Goal: Task Accomplishment & Management: Use online tool/utility

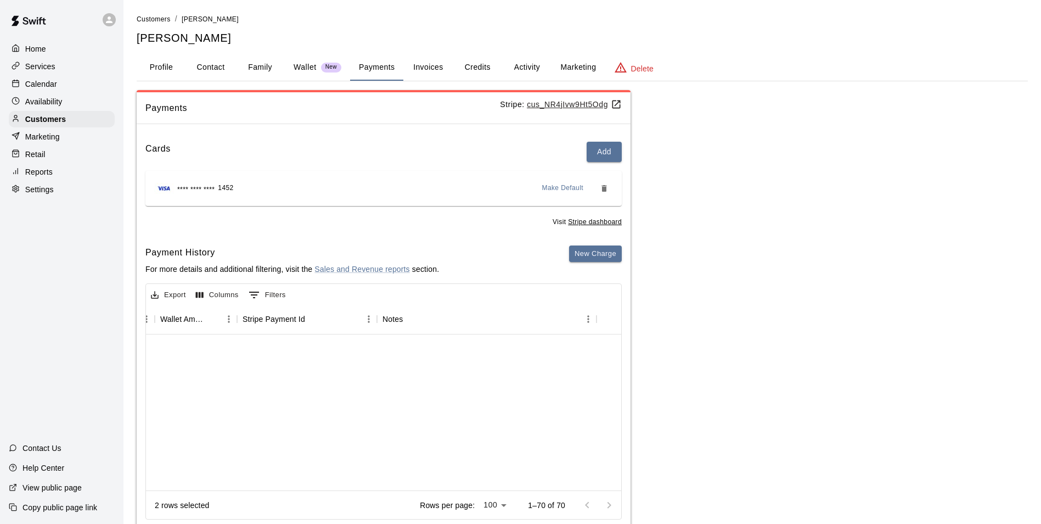
scroll to position [55, 1026]
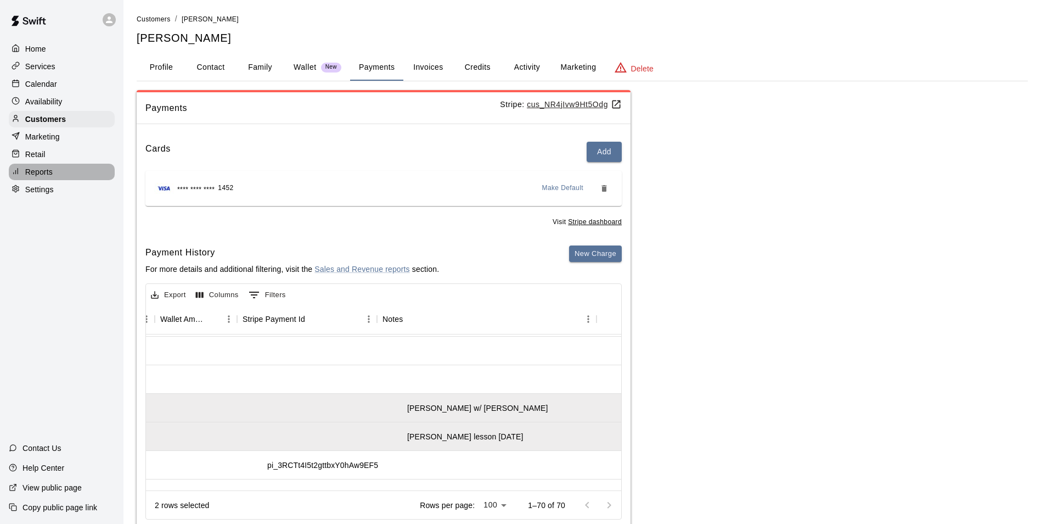
click at [36, 176] on p "Reports" at bounding box center [38, 171] width 27 height 11
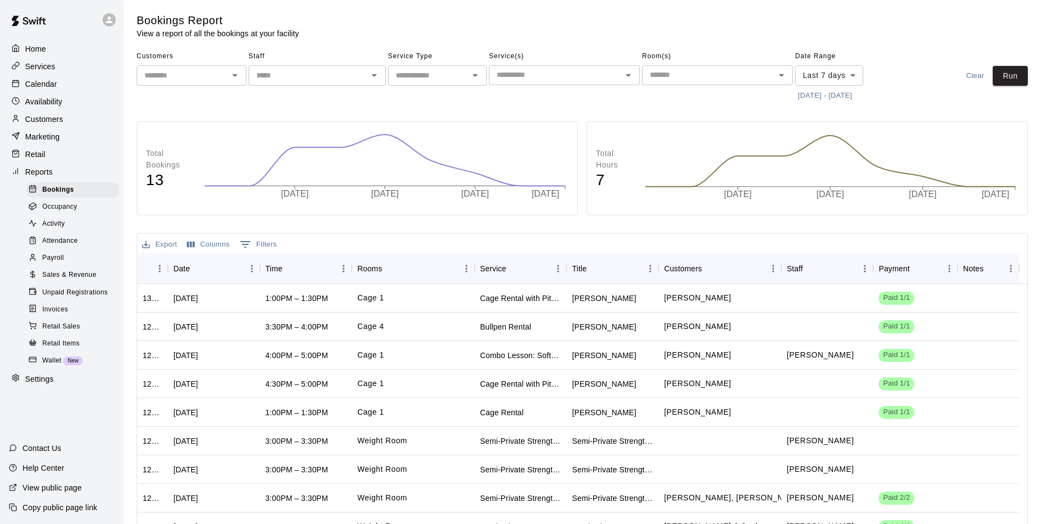
click at [59, 332] on span "Retail Sales" at bounding box center [61, 326] width 38 height 11
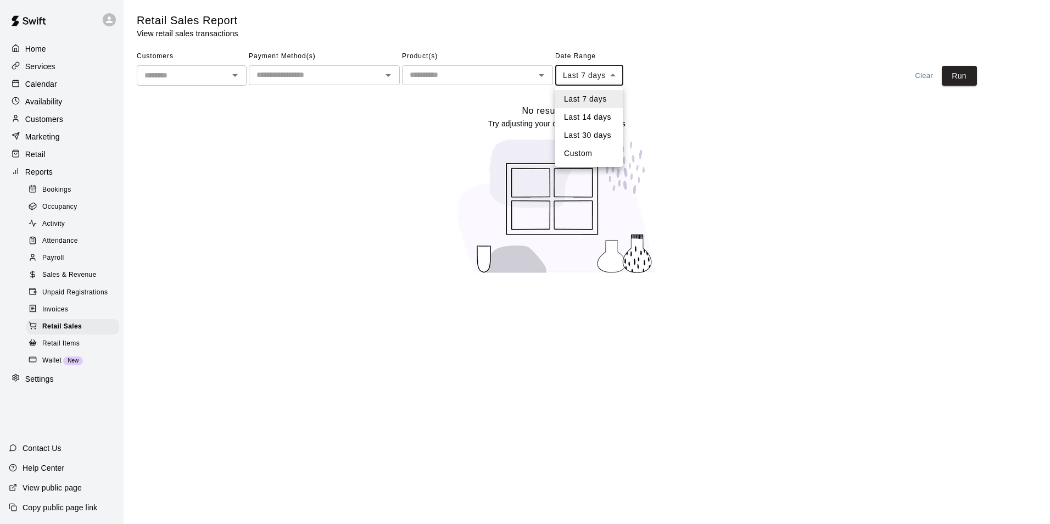
click at [616, 71] on body "Home Services Calendar Availability Customers Marketing Retail Reports Bookings…" at bounding box center [525, 144] width 1050 height 288
click at [581, 160] on li "Custom" at bounding box center [589, 153] width 68 height 18
type input "******"
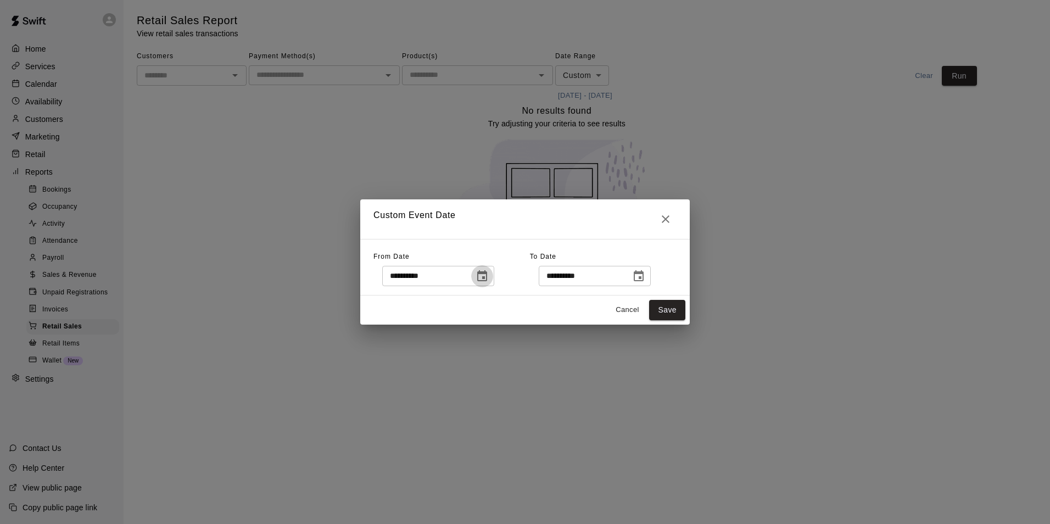
click at [489, 270] on icon "Choose date, selected date is Aug 9, 2025" at bounding box center [481, 276] width 13 height 13
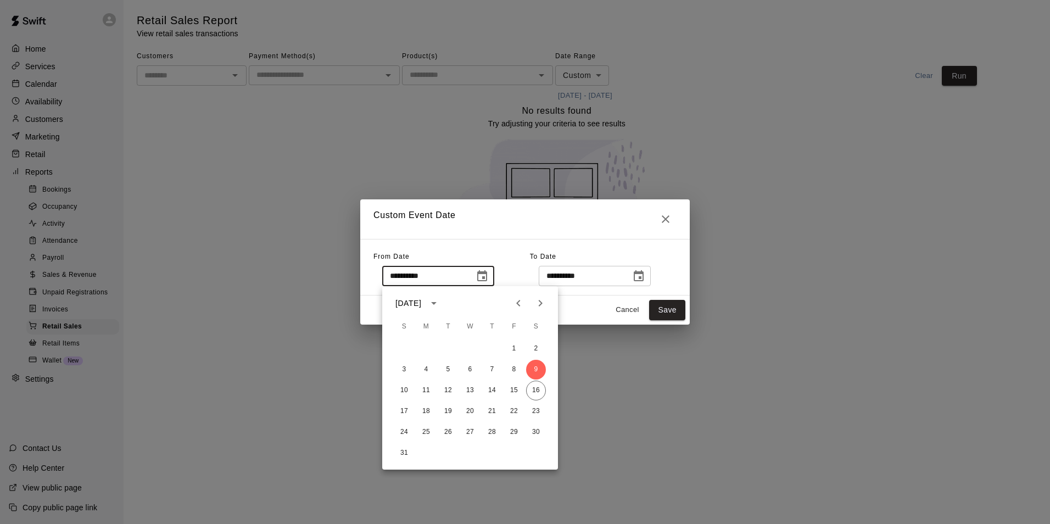
click at [520, 301] on icon "Previous month" at bounding box center [518, 302] width 13 height 13
click at [446, 344] on button "1" at bounding box center [448, 349] width 20 height 20
type input "**********"
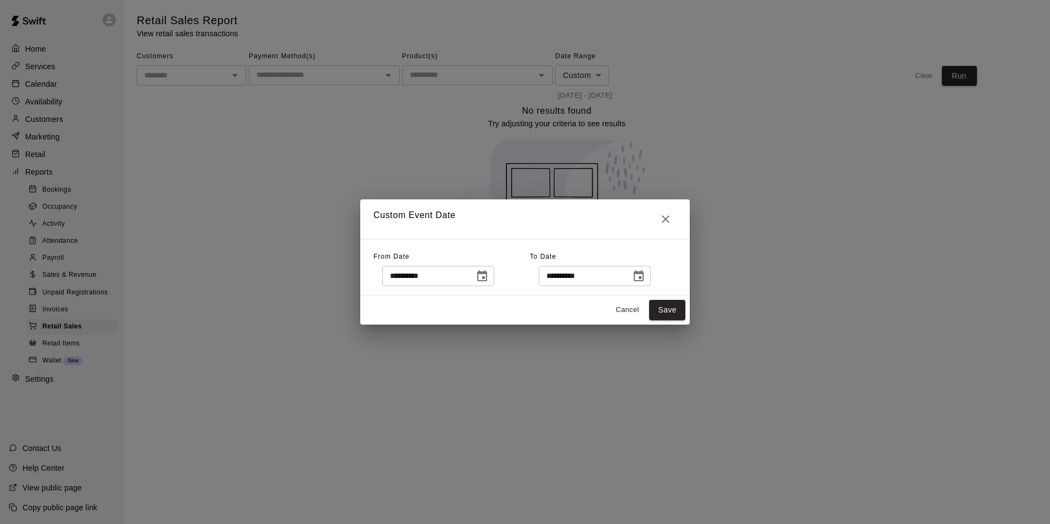
click at [645, 278] on icon "Choose date, selected date is Aug 16, 2025" at bounding box center [638, 276] width 13 height 13
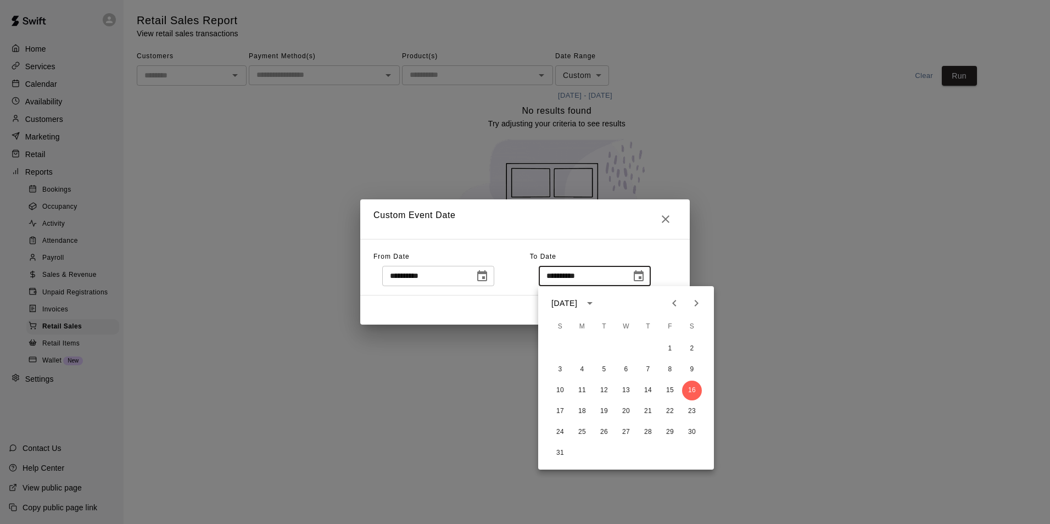
click at [676, 302] on icon "Previous month" at bounding box center [674, 302] width 13 height 13
click at [645, 432] on button "31" at bounding box center [648, 432] width 20 height 20
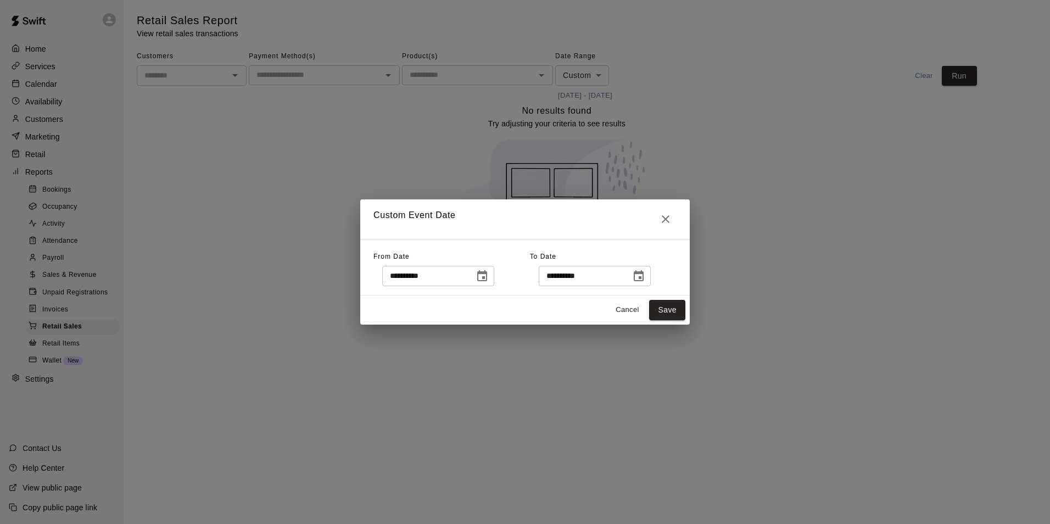
type input "**********"
click at [664, 311] on button "Save" at bounding box center [667, 310] width 36 height 20
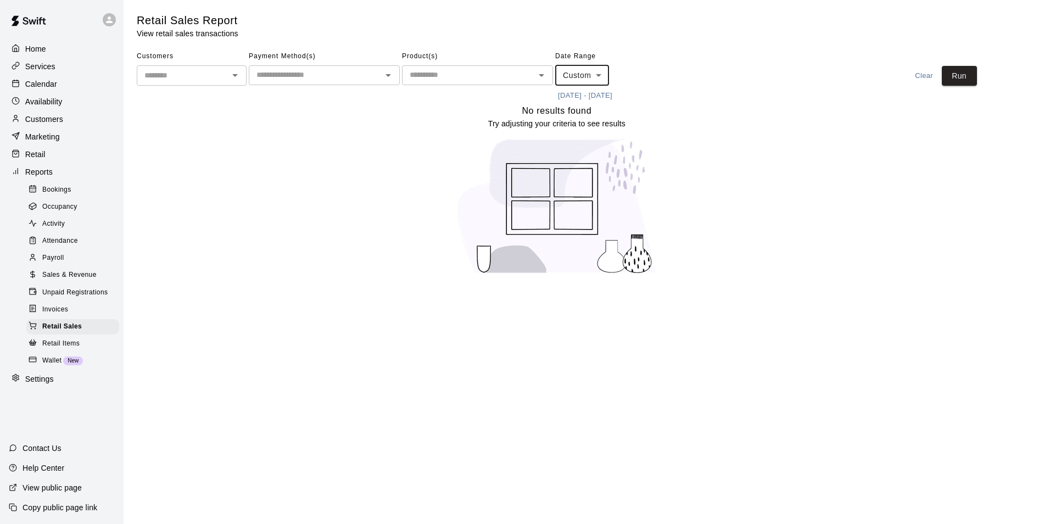
click at [68, 278] on span "Sales & Revenue" at bounding box center [69, 275] width 54 height 11
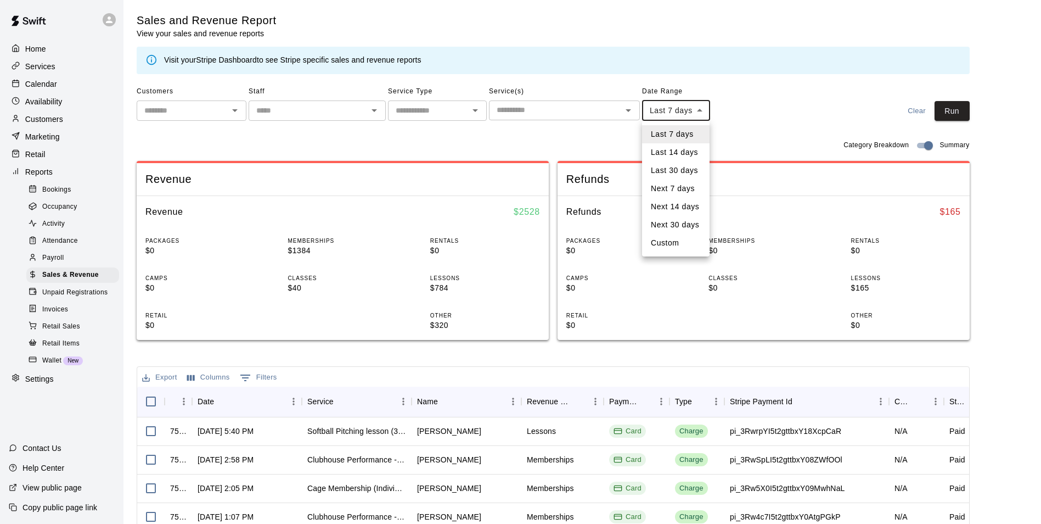
click at [701, 112] on body "Home Services Calendar Availability Customers Marketing Retail Reports Bookings…" at bounding box center [520, 377] width 1041 height 755
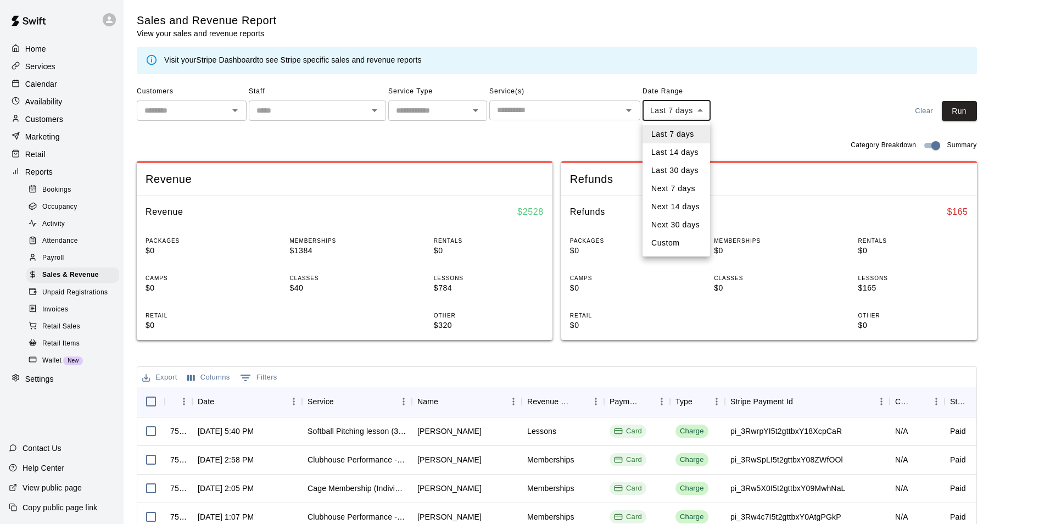
click at [670, 250] on li "Custom" at bounding box center [676, 243] width 68 height 18
type input "******"
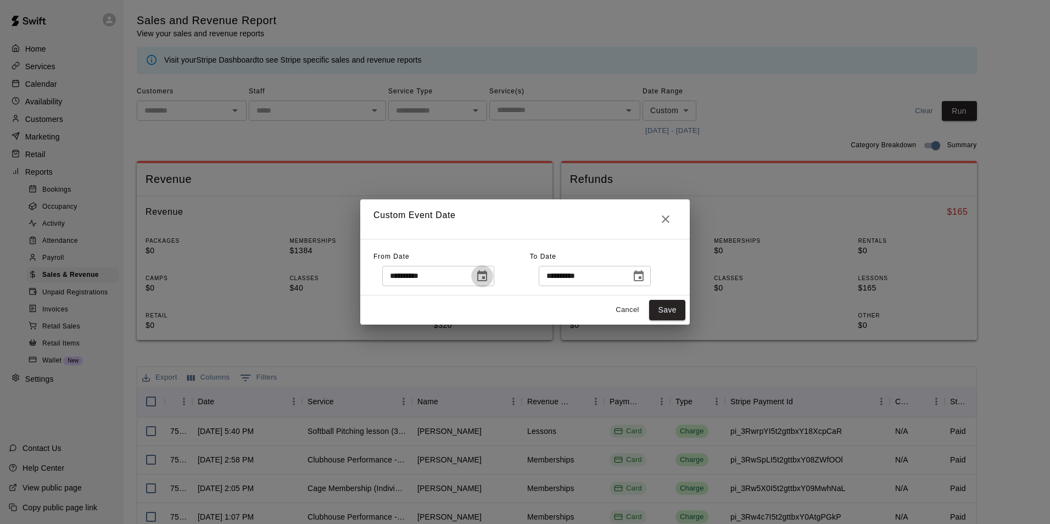
click at [487, 276] on icon "Choose date, selected date is Aug 9, 2025" at bounding box center [482, 275] width 10 height 11
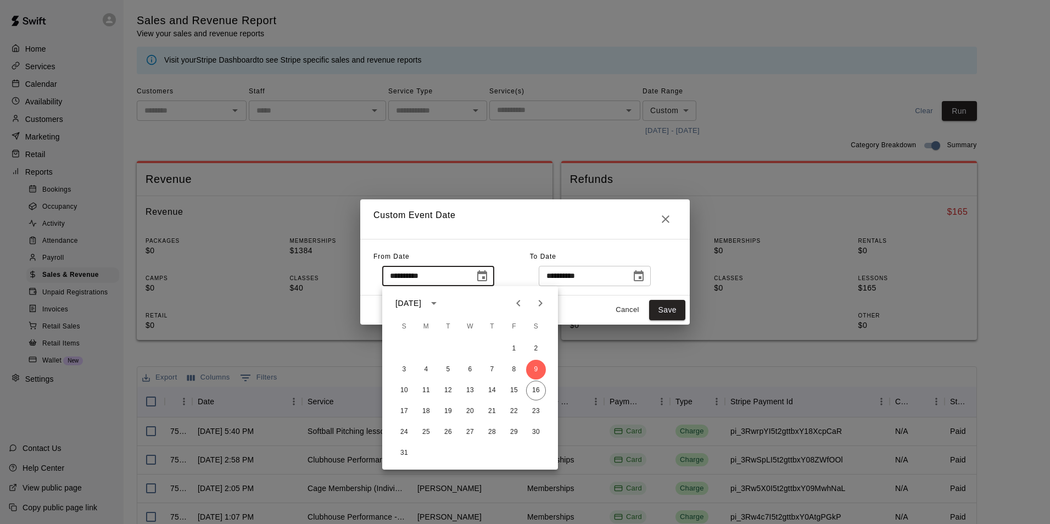
click at [513, 299] on icon "Previous month" at bounding box center [518, 302] width 13 height 13
click at [446, 345] on button "1" at bounding box center [448, 349] width 20 height 20
type input "**********"
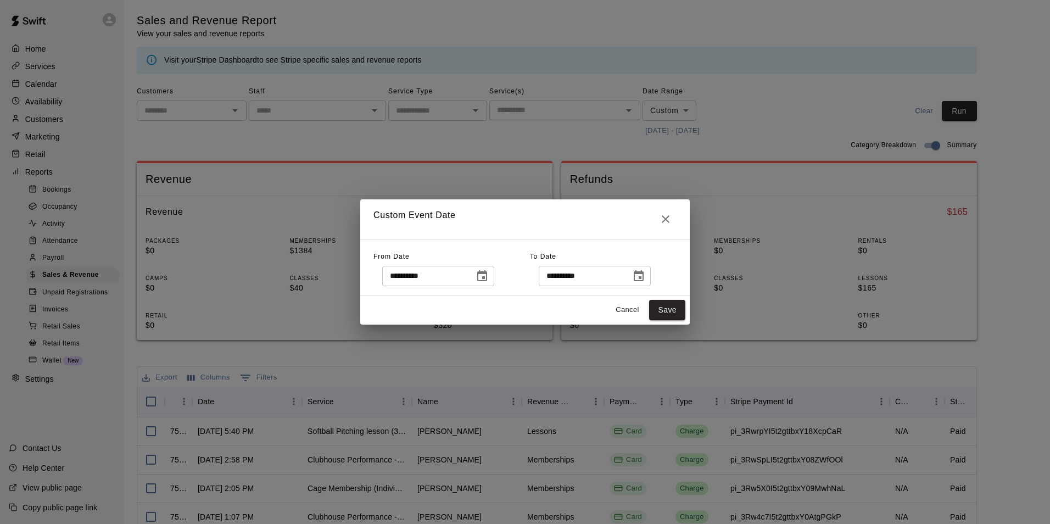
click at [645, 278] on icon "Choose date, selected date is Aug 16, 2025" at bounding box center [638, 276] width 13 height 13
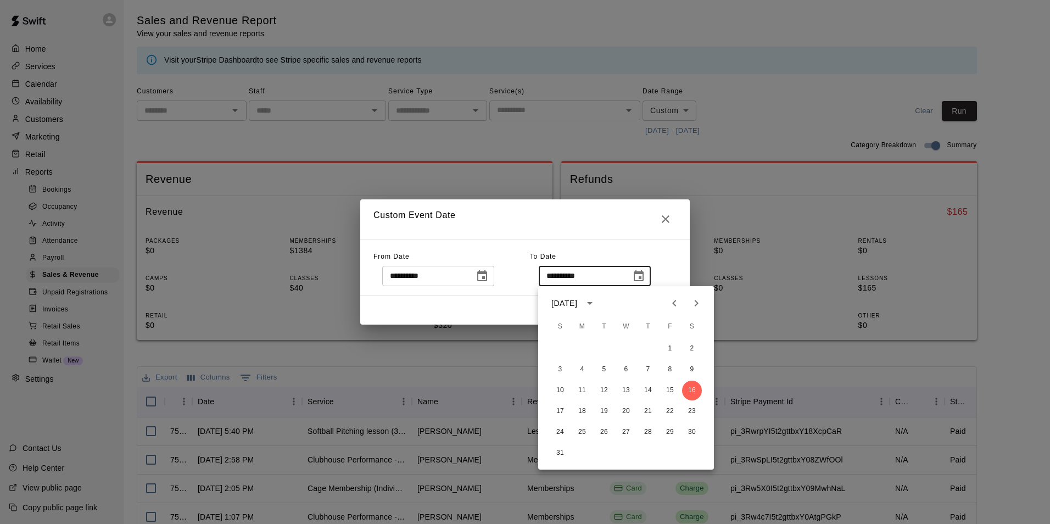
click at [676, 296] on icon "Previous month" at bounding box center [674, 302] width 13 height 13
click at [652, 433] on button "31" at bounding box center [648, 432] width 20 height 20
type input "**********"
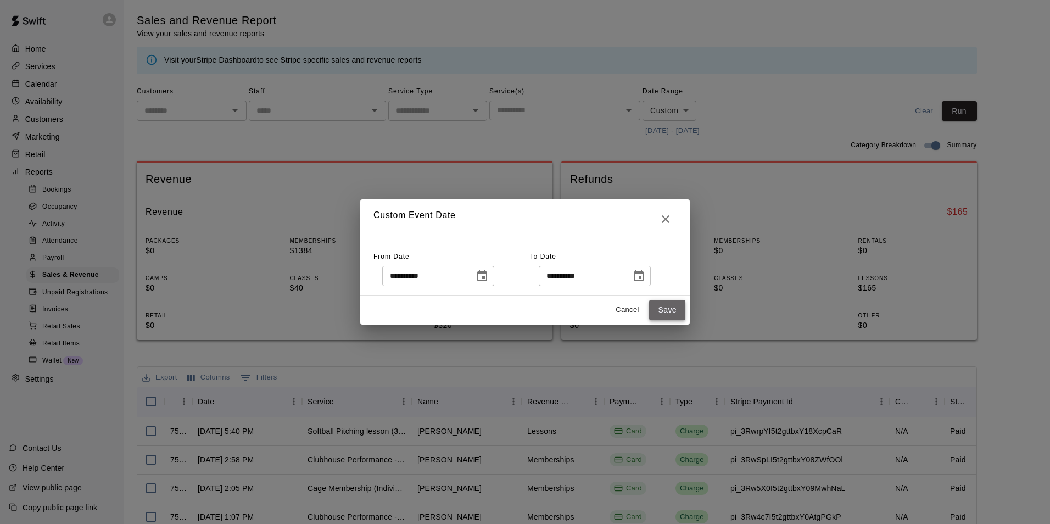
click at [679, 316] on button "Save" at bounding box center [667, 310] width 36 height 20
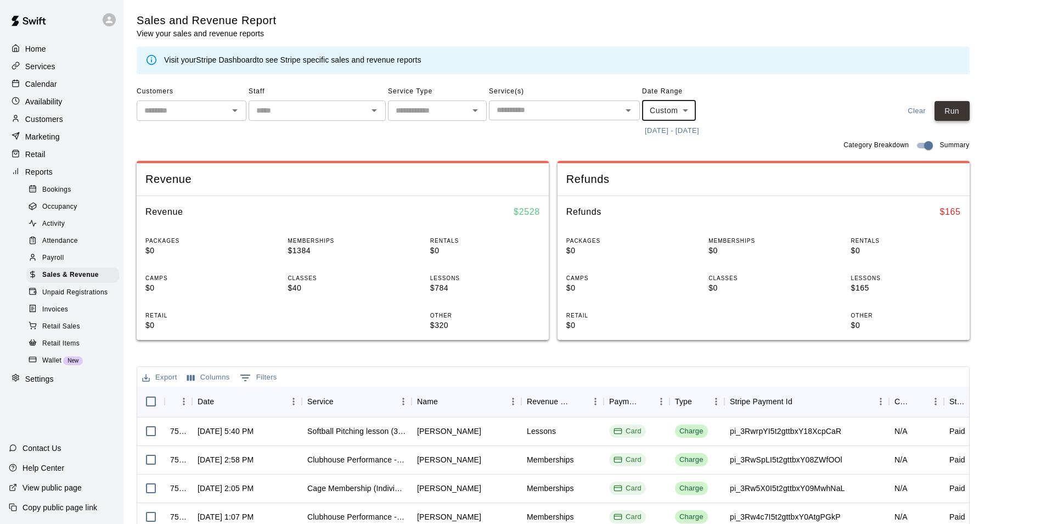
click at [957, 104] on button "Run" at bounding box center [952, 111] width 35 height 20
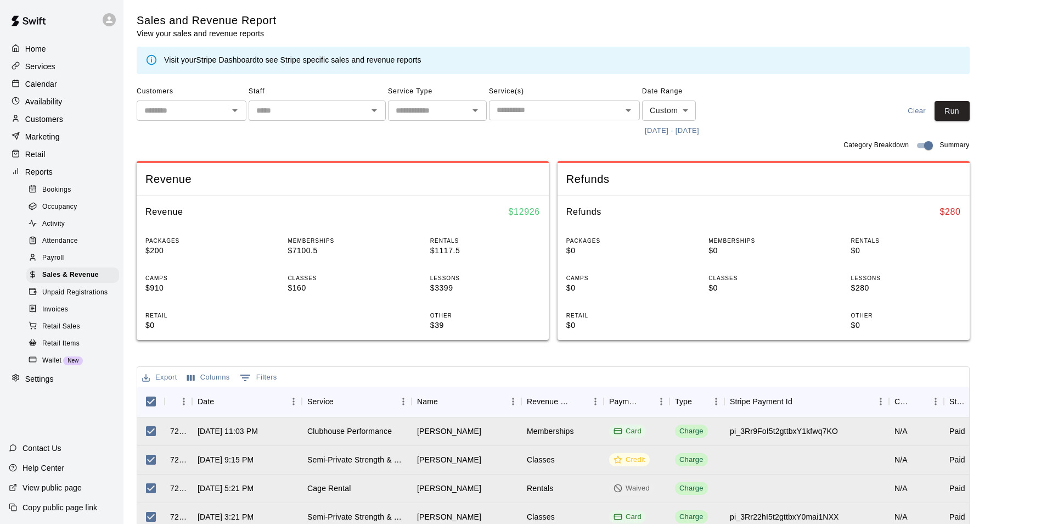
click at [159, 376] on button "Export" at bounding box center [159, 377] width 41 height 17
click at [180, 396] on li "Download as CSV" at bounding box center [181, 399] width 85 height 18
click at [150, 377] on icon "Export" at bounding box center [146, 378] width 10 height 10
click at [161, 399] on li "Download as CSV" at bounding box center [181, 399] width 85 height 18
